Goal: Information Seeking & Learning: Find specific fact

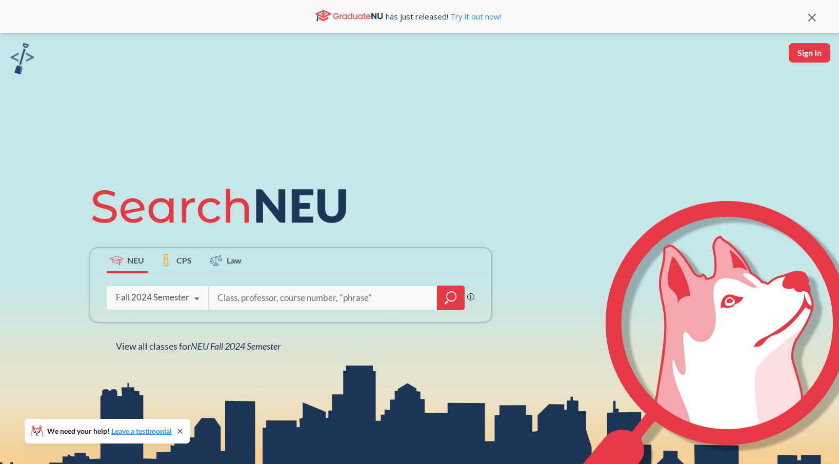
click at [188, 304] on icon at bounding box center [196, 299] width 19 height 29
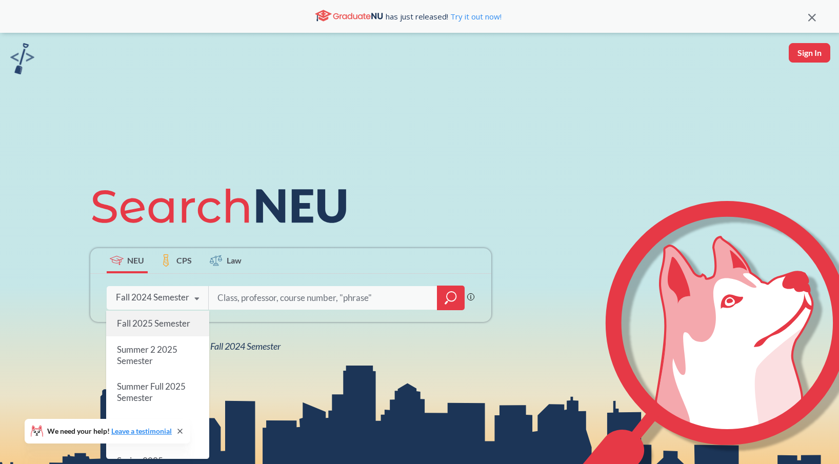
click at [160, 322] on span "Fall 2025 Semester" at bounding box center [152, 323] width 73 height 11
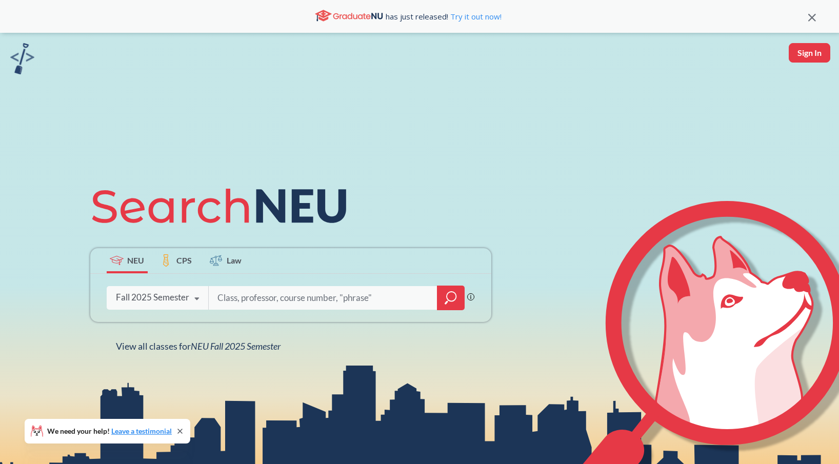
click at [286, 297] on input "search" at bounding box center [322, 298] width 213 height 22
type input "cs 6550"
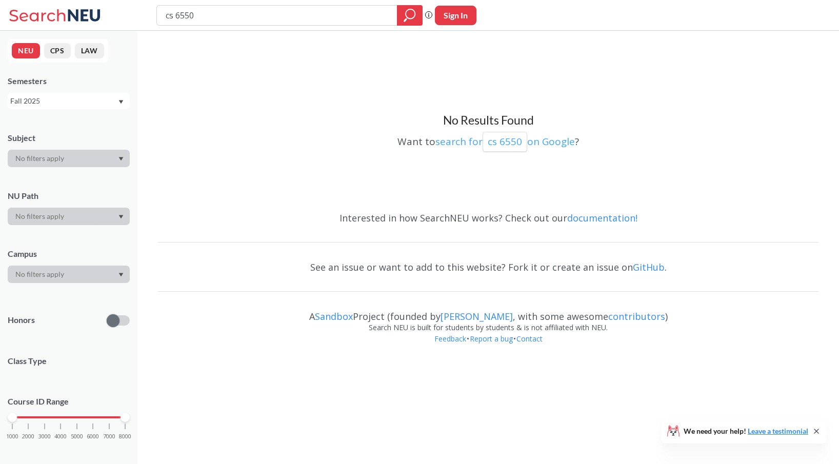
click at [515, 146] on p "cs 6550" at bounding box center [505, 142] width 34 height 14
click at [237, 13] on input "cs 6550" at bounding box center [277, 15] width 225 height 17
type input "cs 6650"
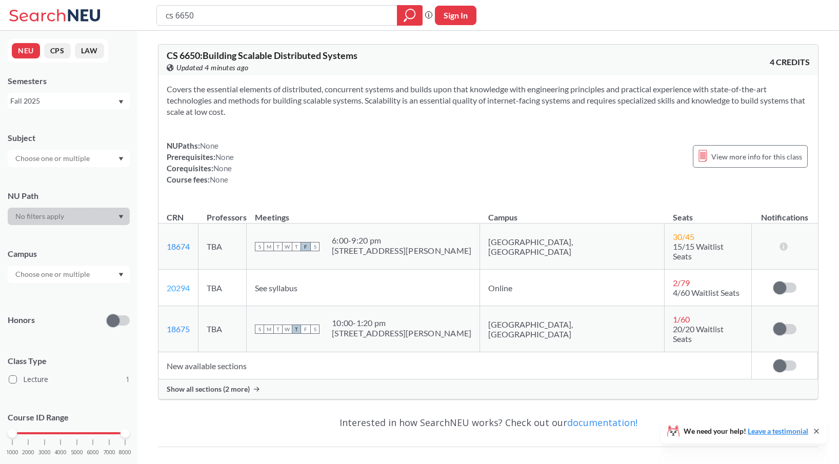
click at [175, 283] on link "20294" at bounding box center [178, 288] width 23 height 10
drag, startPoint x: 196, startPoint y: 279, endPoint x: 161, endPoint y: 278, distance: 34.9
click at [161, 278] on td "20294 View this section on Banner." at bounding box center [178, 288] width 40 height 36
copy link "20294"
